Goal: Find specific page/section: Find specific page/section

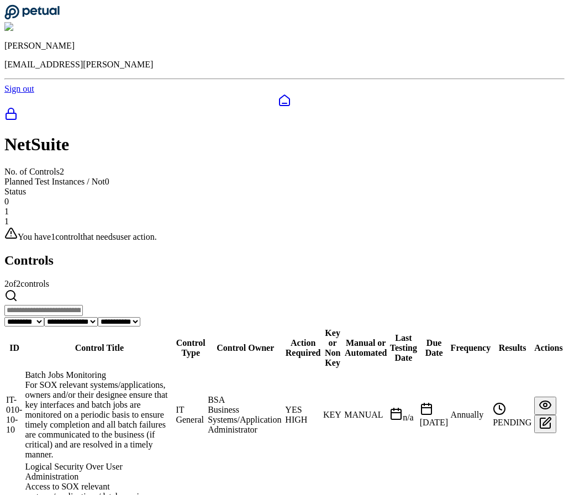
click at [173, 380] on div "For SOX relevant systems/applications, owners and/or their designee ensure that…" at bounding box center [99, 420] width 149 height 80
